Goal: Navigation & Orientation: Find specific page/section

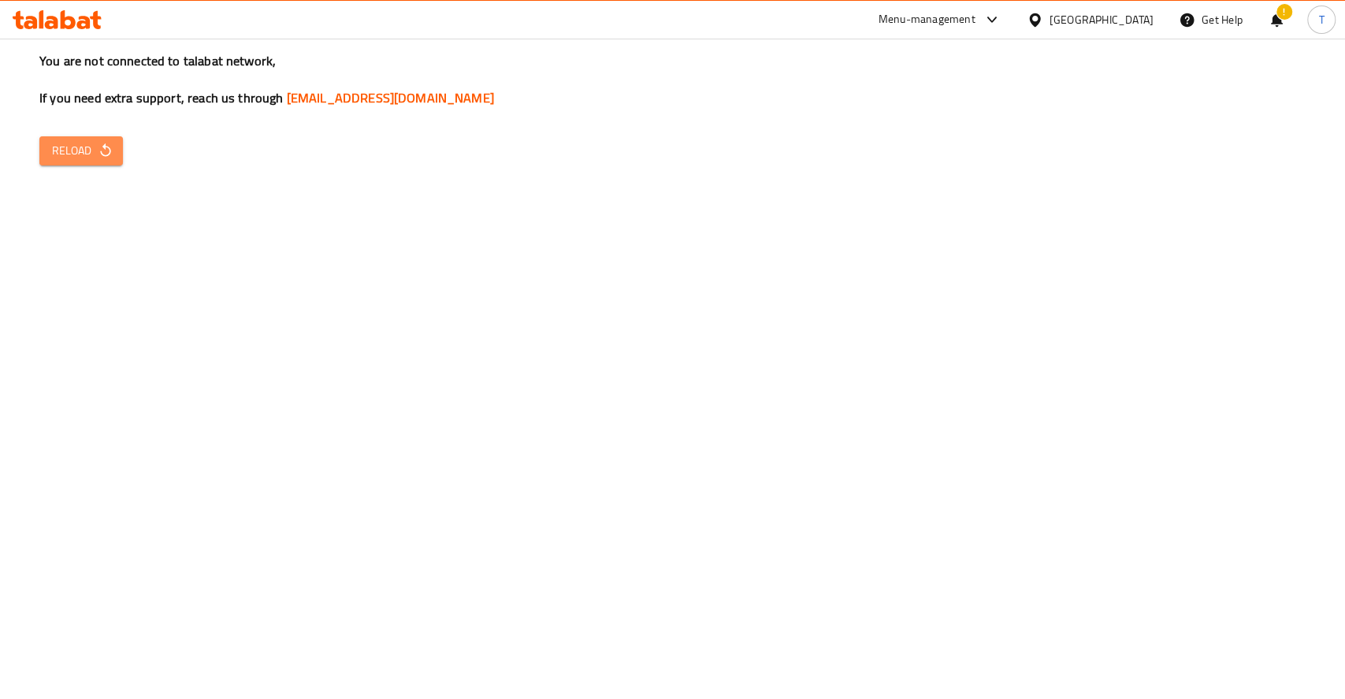
click at [66, 158] on span "Reload" at bounding box center [81, 151] width 58 height 20
click at [80, 154] on span "Reload" at bounding box center [81, 151] width 58 height 20
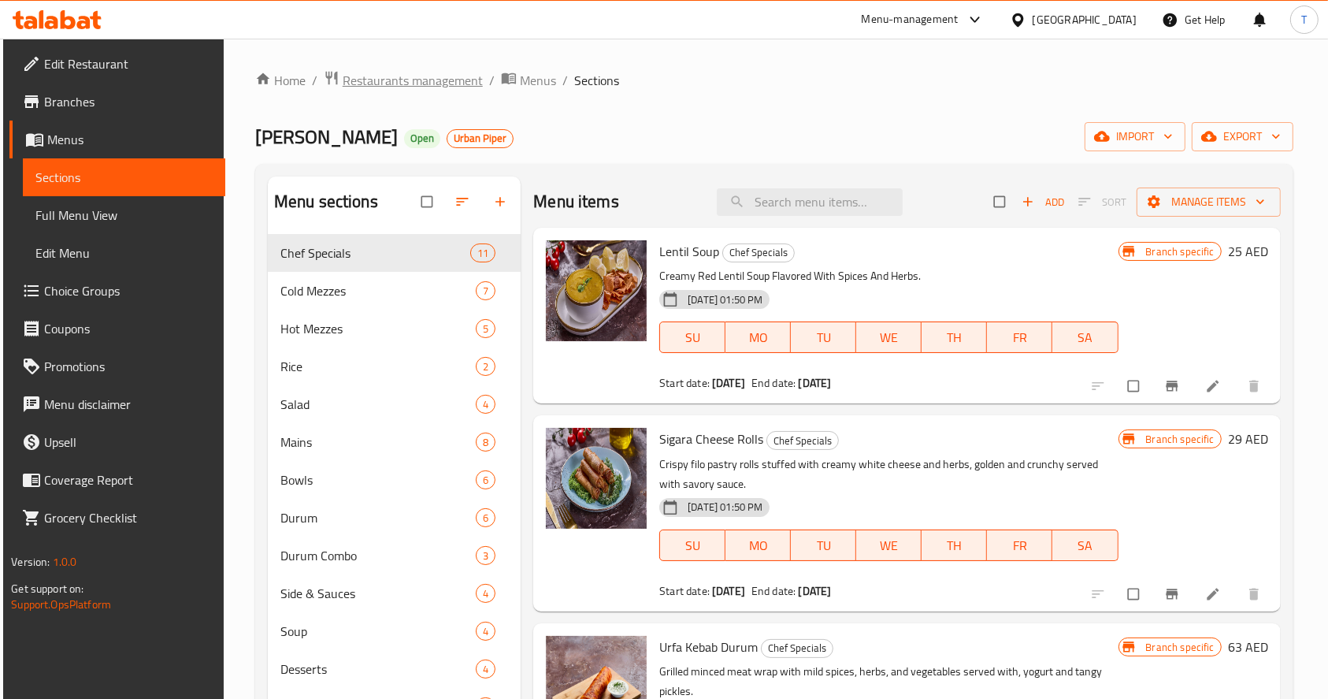
click at [386, 76] on span "Restaurants management" at bounding box center [413, 80] width 140 height 19
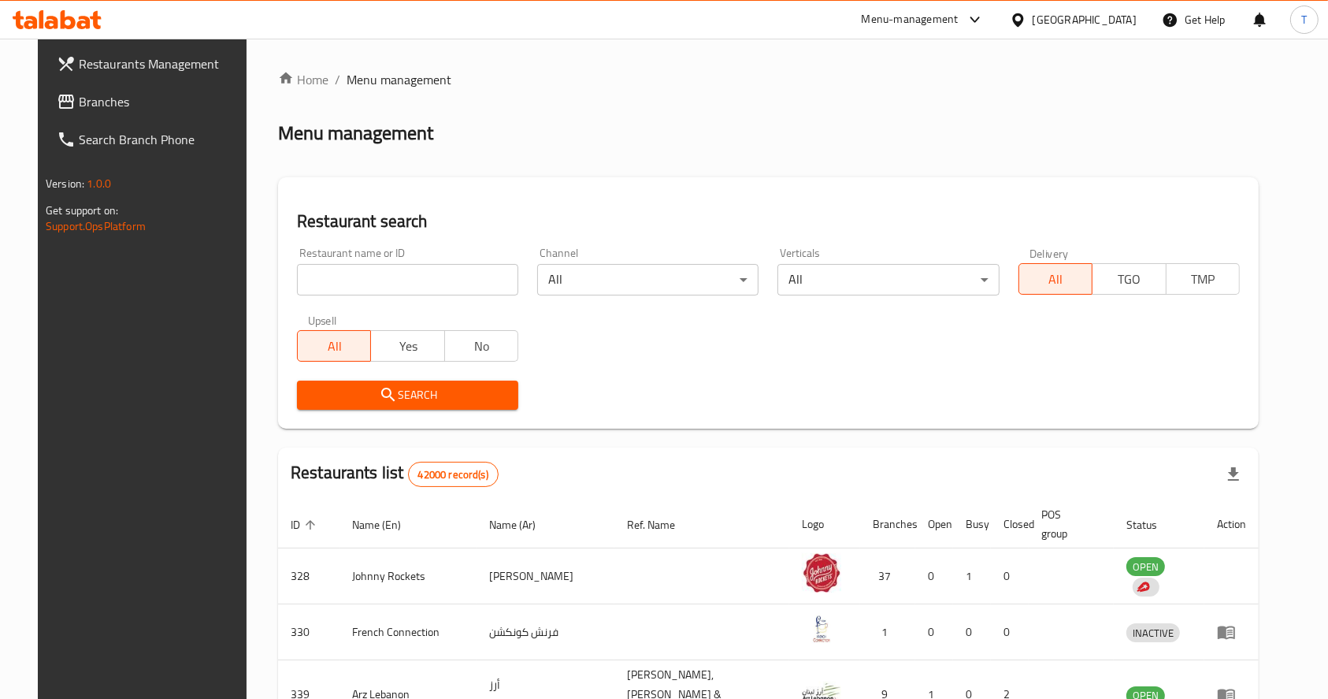
click at [79, 104] on span "Branches" at bounding box center [163, 101] width 169 height 19
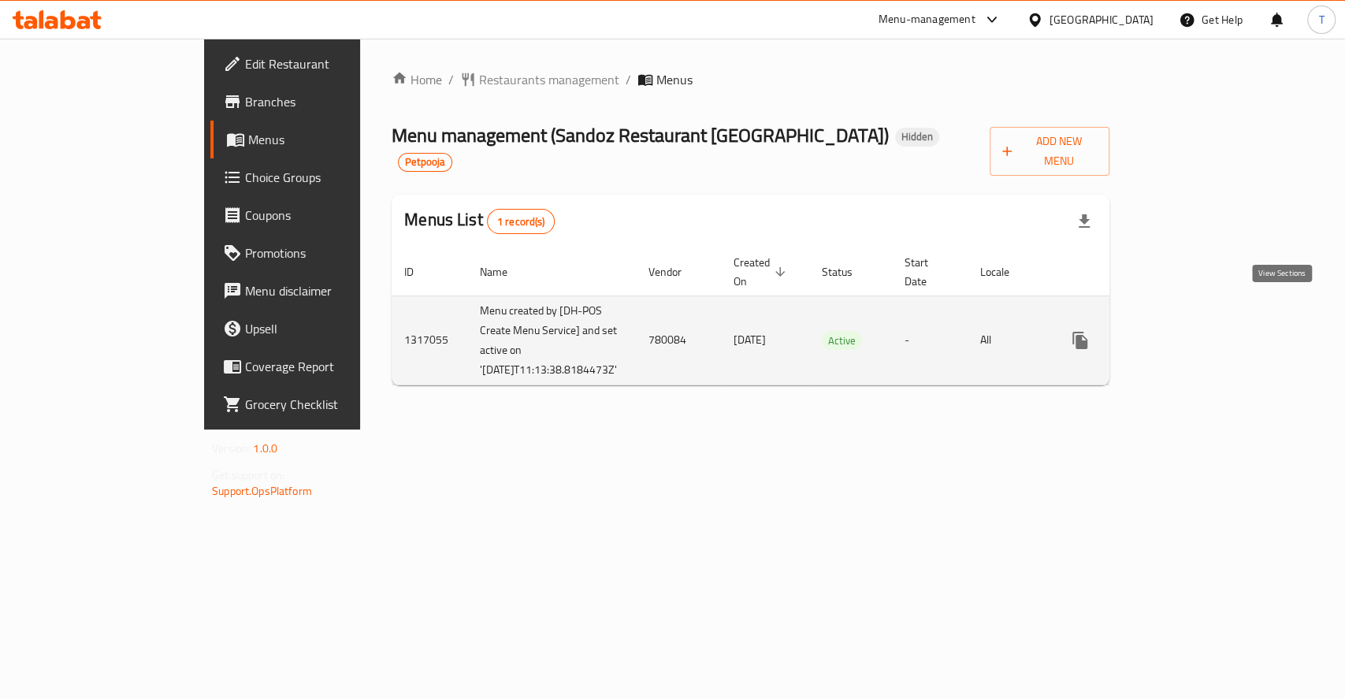
click at [1203, 331] on icon "enhanced table" at bounding box center [1193, 340] width 19 height 19
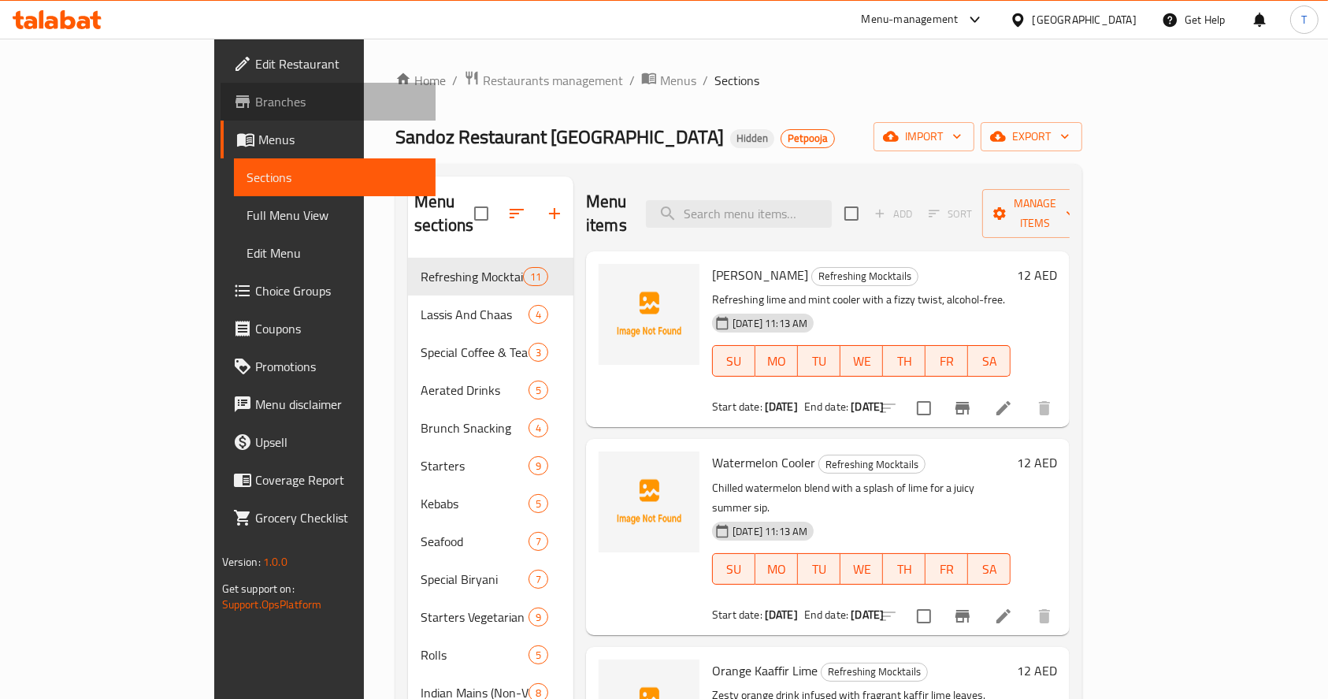
click at [255, 101] on span "Branches" at bounding box center [339, 101] width 169 height 19
